Goal: Transaction & Acquisition: Purchase product/service

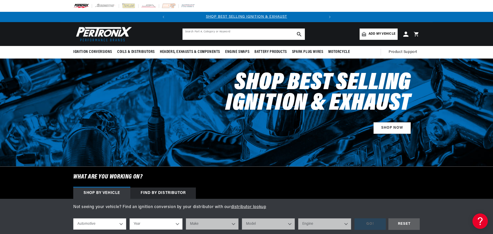
click at [260, 37] on input "text" at bounding box center [244, 34] width 122 height 11
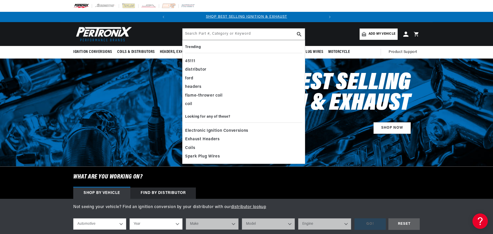
click at [183, 190] on div "Find by Distributor" at bounding box center [163, 193] width 66 height 11
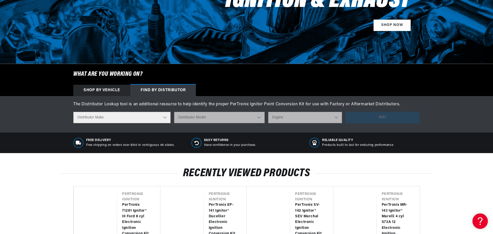
scroll to position [0, 156]
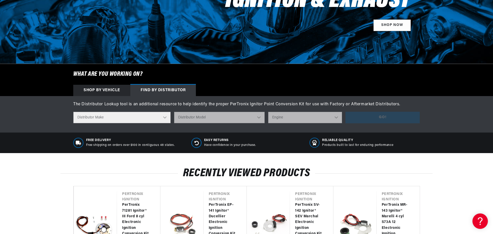
click at [138, 121] on select "Distributor Make Accel Aldon Autolite Bosch Century Chrysler Clark Colt Contine…" at bounding box center [121, 118] width 97 height 12
select select "Delco"
click at [73, 112] on select "Distributor Make Accel Aldon Autolite Bosch Century Chrysler Clark Colt Contine…" at bounding box center [121, 118] width 97 height 12
click at [222, 119] on select "Distributor Model 660 661 663 4145 6490 30137 91415 383581 384258 795329 980156…" at bounding box center [219, 118] width 91 height 12
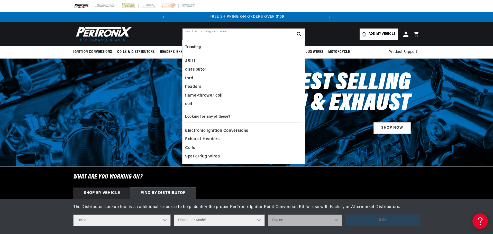
click at [207, 36] on input "text" at bounding box center [244, 34] width 122 height 11
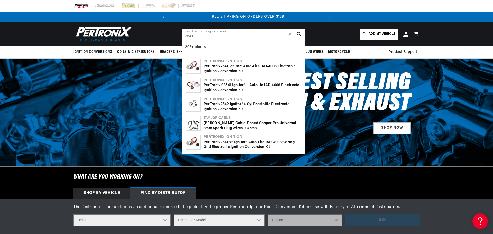
type input "2541"
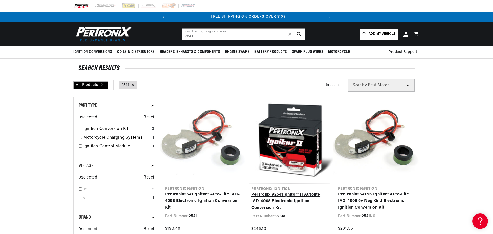
click at [293, 192] on link "PerTronix 9 2541 Ignitor® II Autolite IAD-4008 Electronic Ignition Conversion K…" at bounding box center [290, 202] width 76 height 20
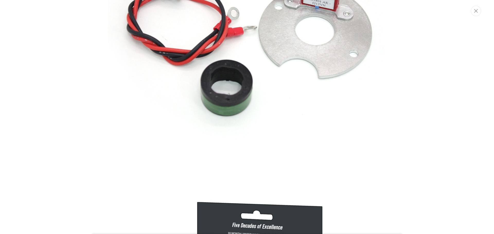
scroll to position [0, 156]
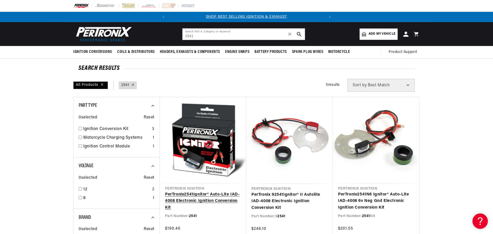
click at [208, 192] on link "PerTronix 2541 Ignitor® Auto-Lite IAD-4008 Electronic Ignition Conversion Kit" at bounding box center [203, 202] width 76 height 20
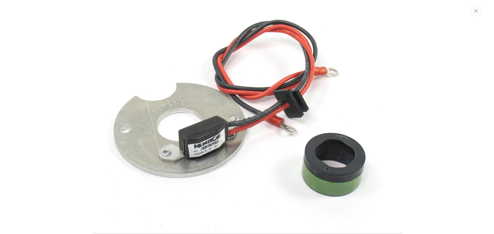
scroll to position [0, 156]
